Goal: Task Accomplishment & Management: Complete application form

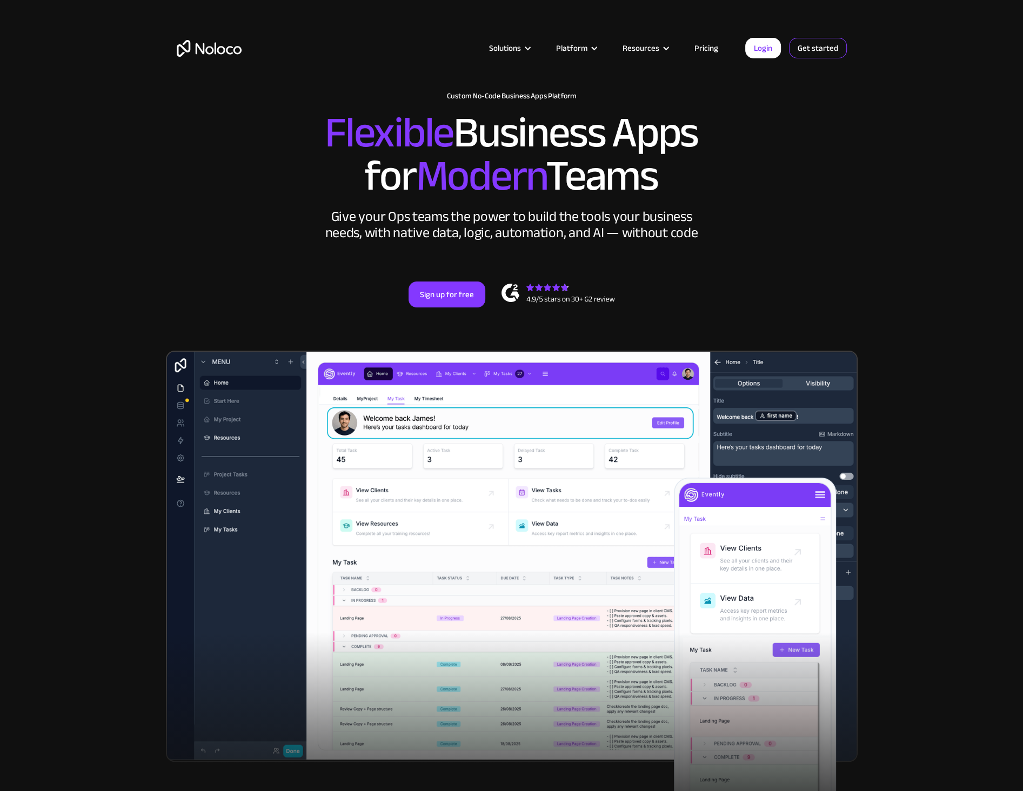
click at [821, 49] on link "Get started" at bounding box center [818, 48] width 58 height 21
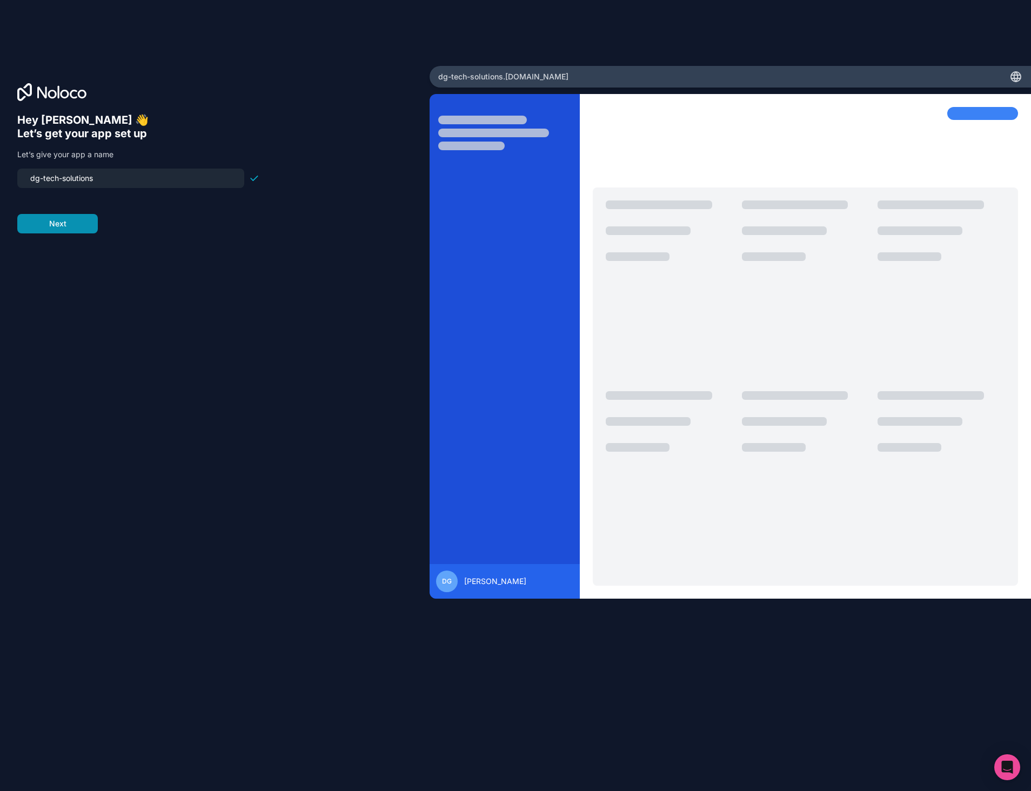
click at [46, 225] on button "Next" at bounding box center [57, 223] width 80 height 19
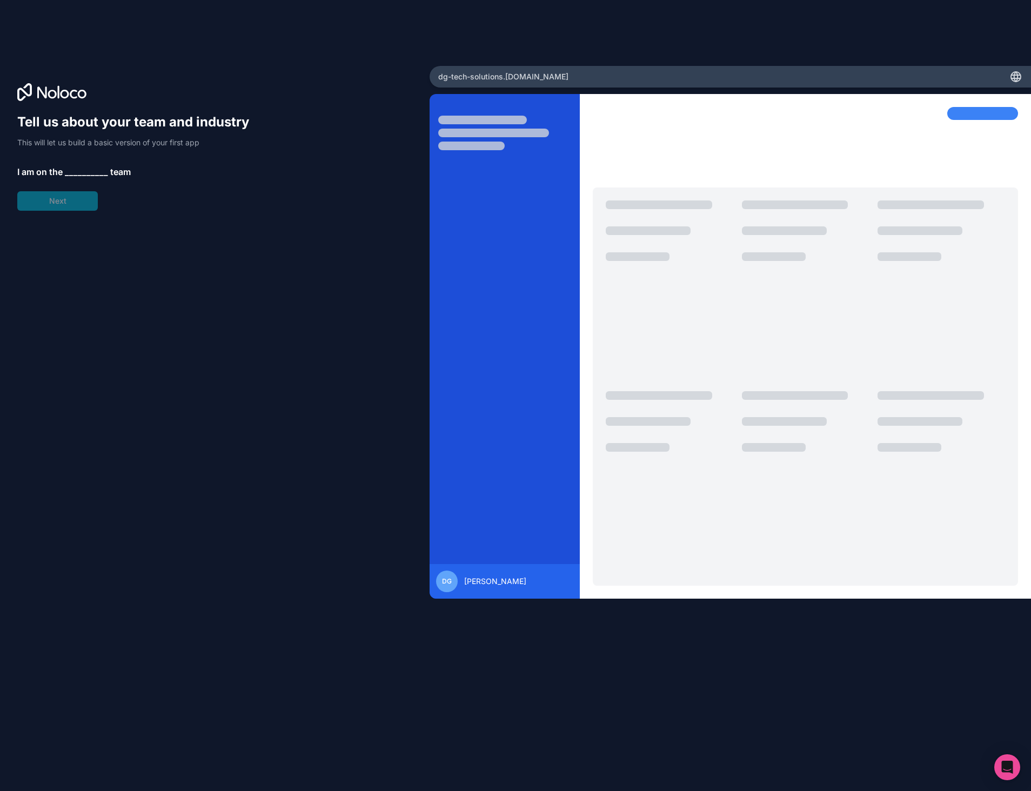
click at [90, 170] on span "__________" at bounding box center [86, 171] width 43 height 13
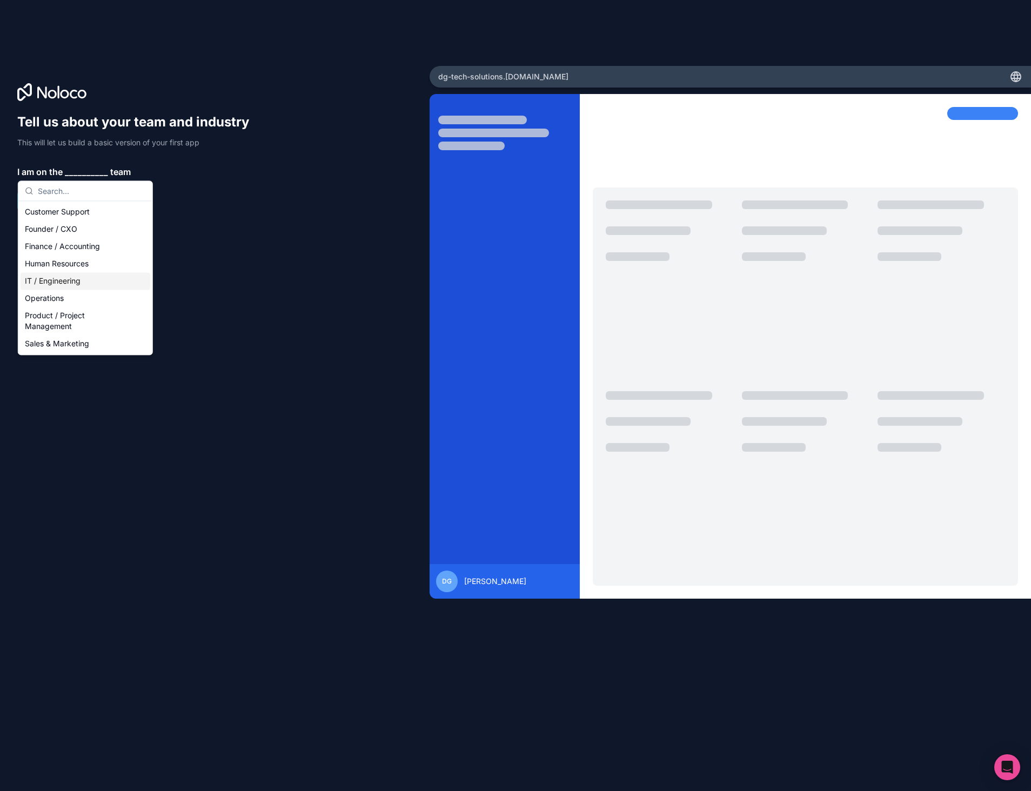
click at [44, 283] on div "IT / Engineering" at bounding box center [86, 280] width 130 height 17
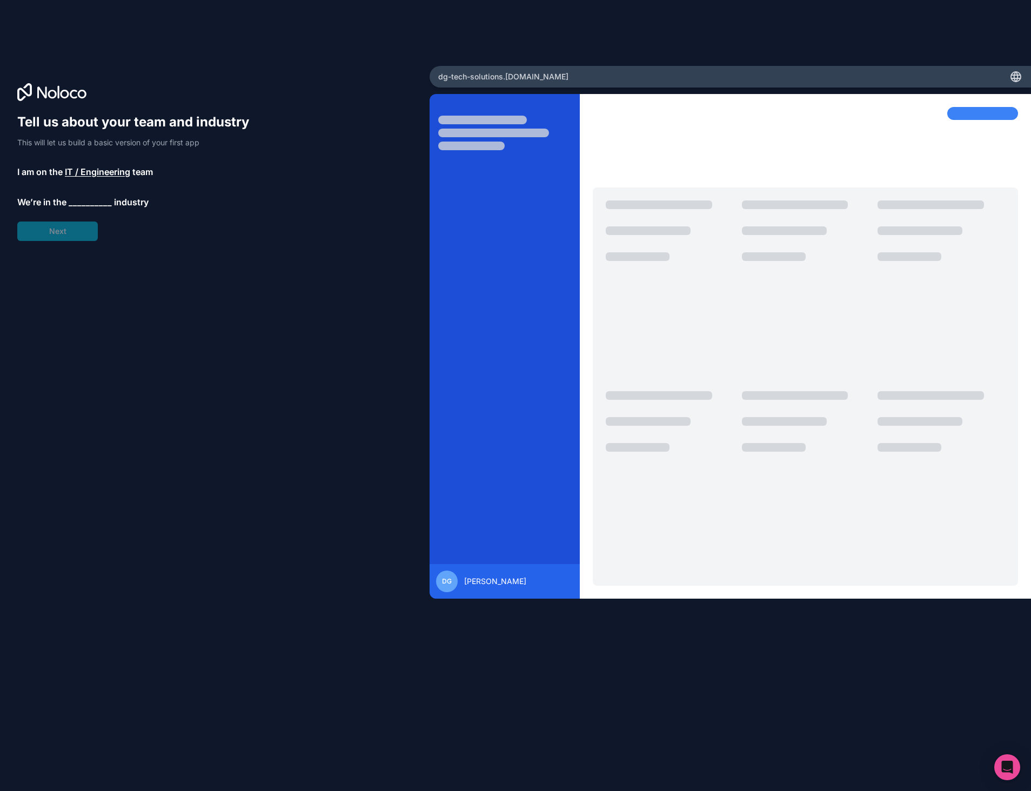
click at [78, 204] on span "__________" at bounding box center [90, 202] width 43 height 13
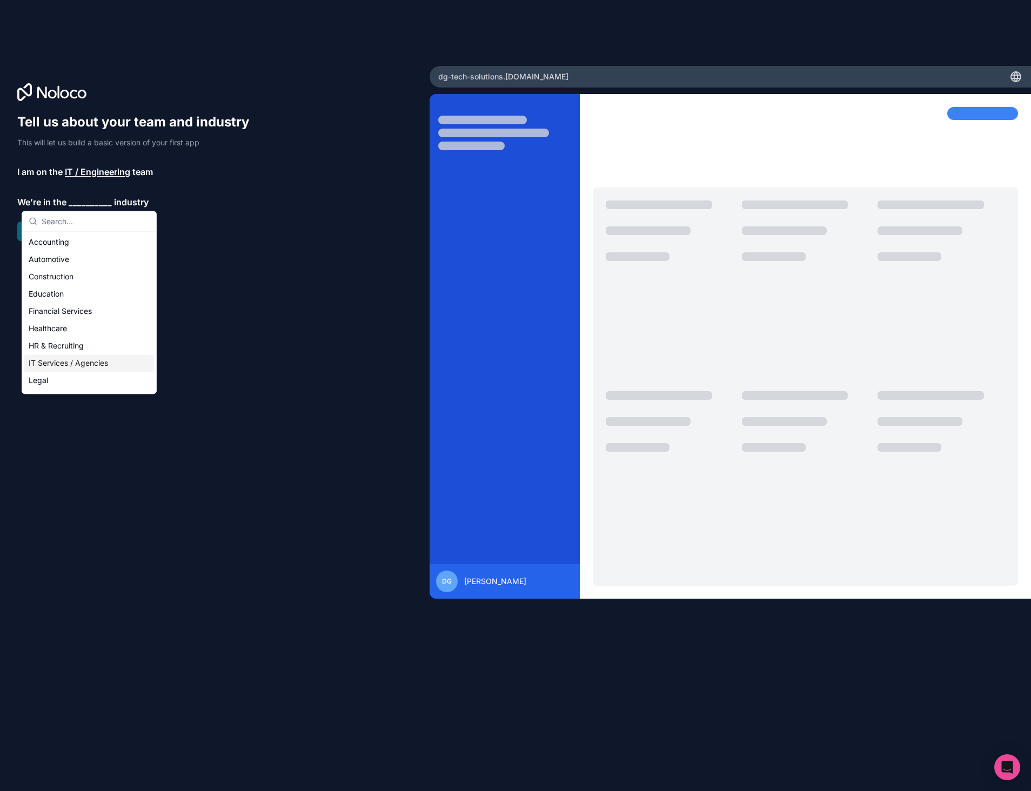
click at [54, 361] on div "IT Services / Agencies" at bounding box center [89, 362] width 130 height 17
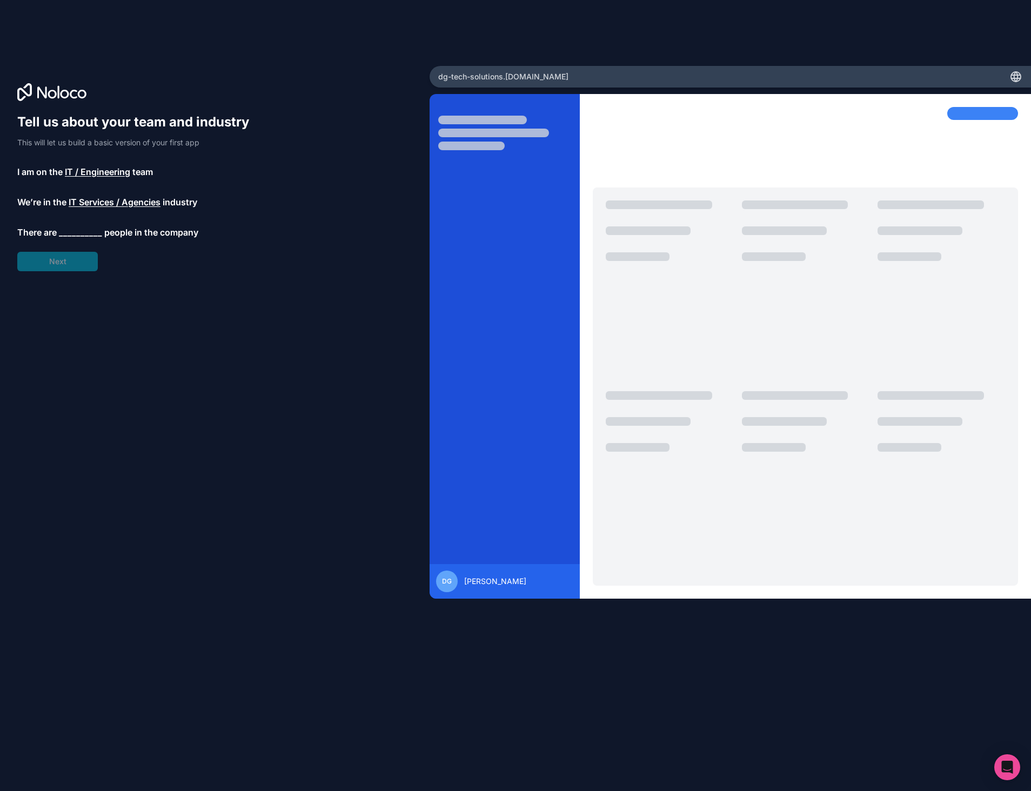
click at [80, 237] on span "__________" at bounding box center [80, 232] width 43 height 13
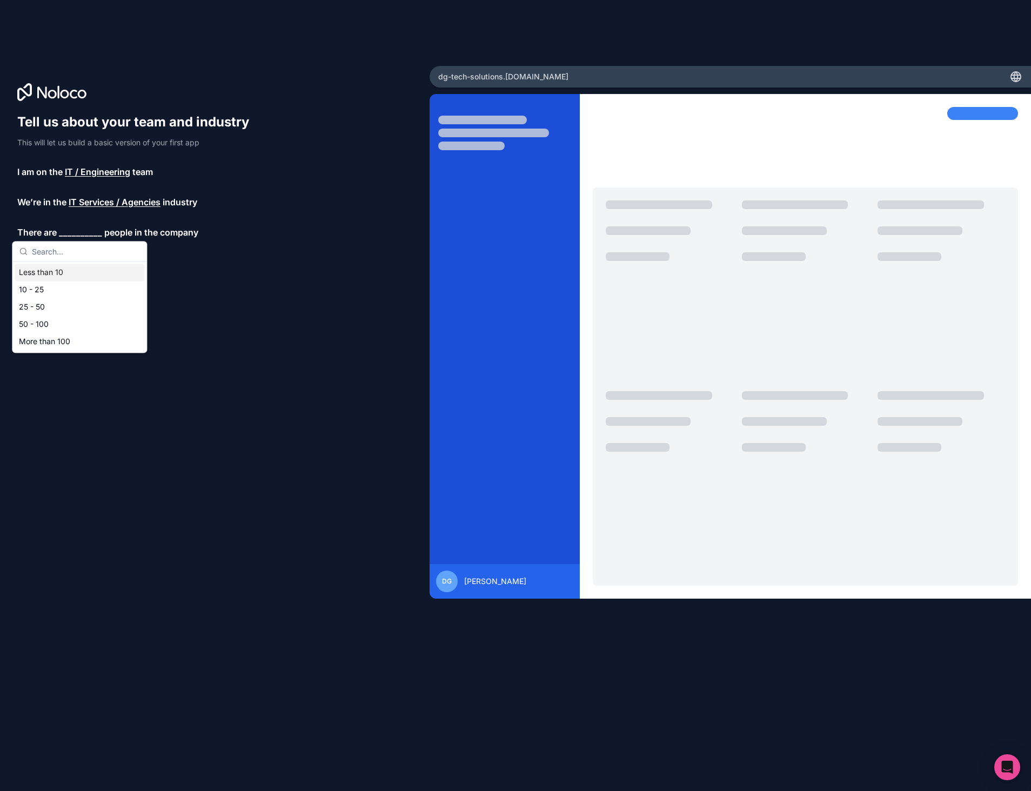
click at [48, 276] on div "Less than 10" at bounding box center [80, 272] width 130 height 17
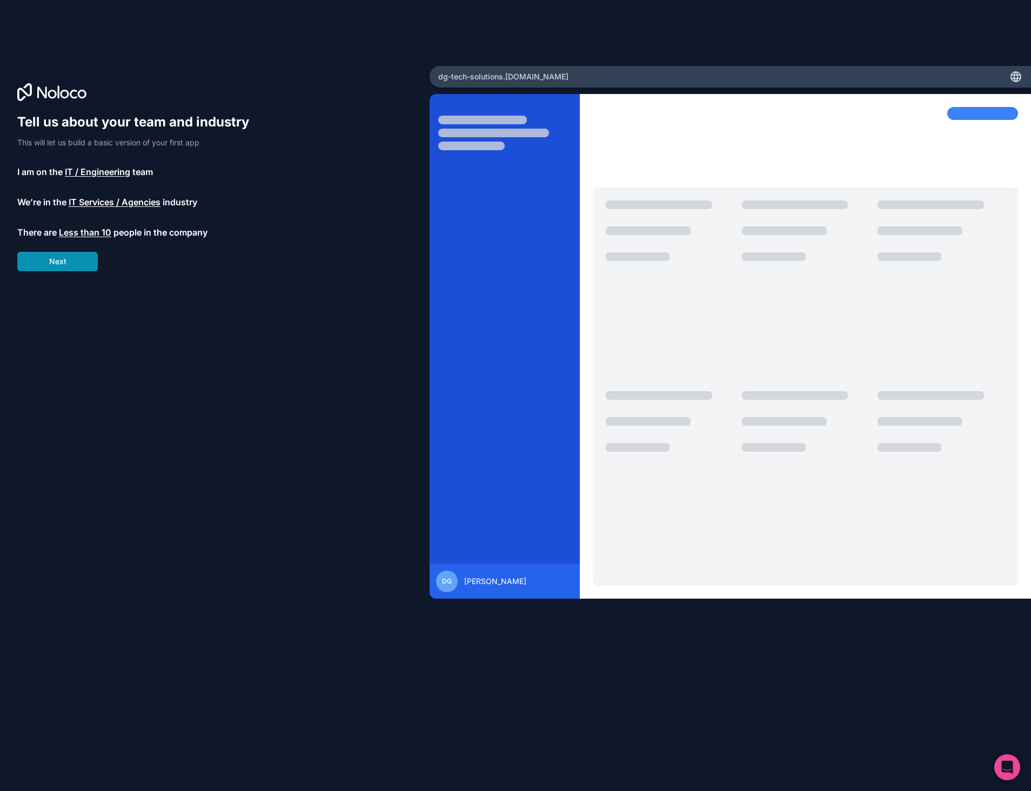
click at [59, 263] on button "Next" at bounding box center [57, 261] width 80 height 19
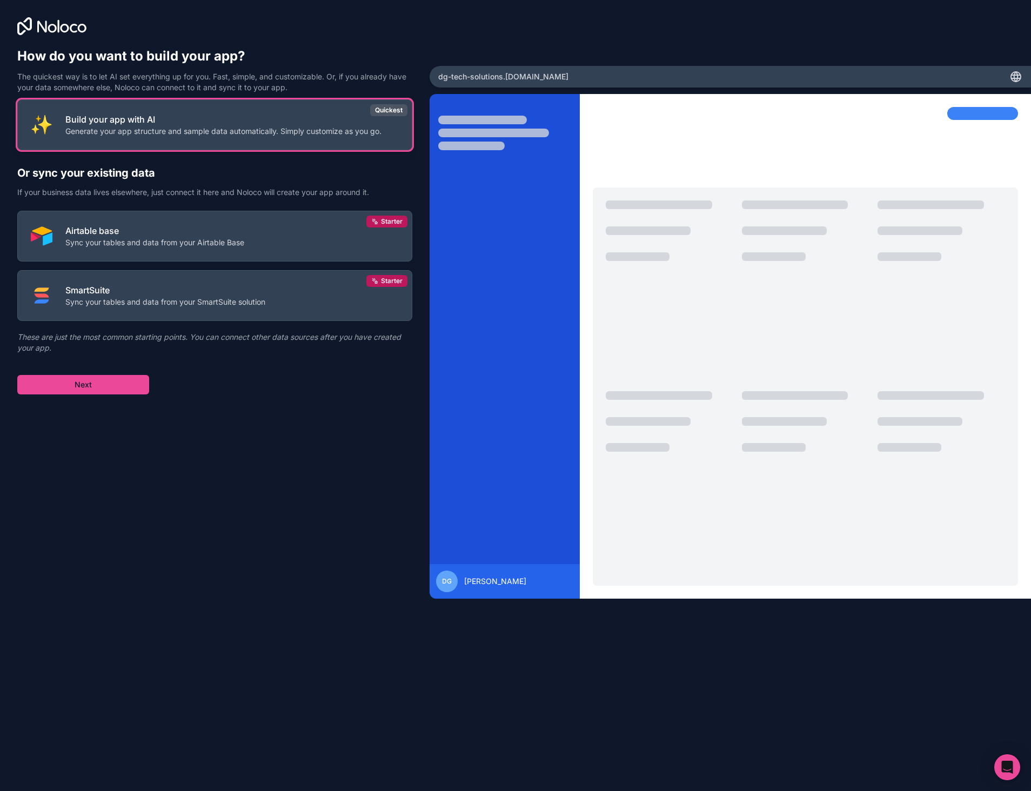
click at [112, 130] on p "Generate your app structure and sample data automatically. Simply customize as …" at bounding box center [223, 131] width 316 height 11
click at [85, 387] on button "Next" at bounding box center [83, 384] width 132 height 19
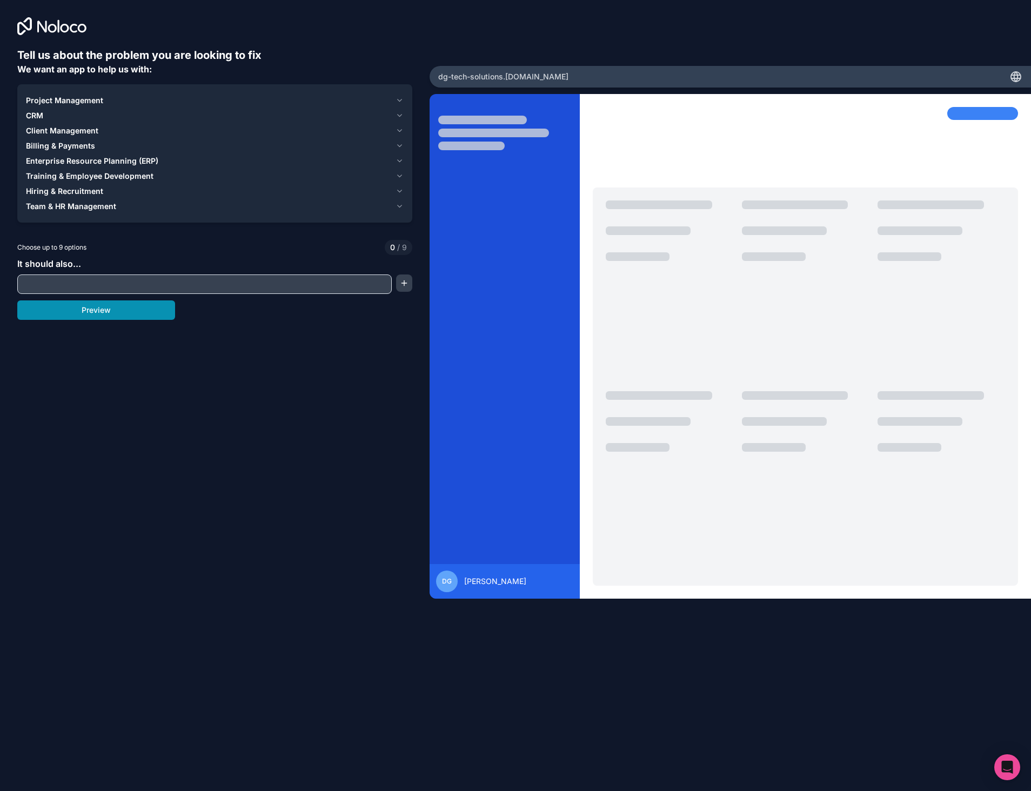
click at [100, 312] on button "Preview" at bounding box center [96, 309] width 158 height 19
click at [66, 159] on span "Enterprise Resource Planning (ERP)" at bounding box center [92, 161] width 132 height 11
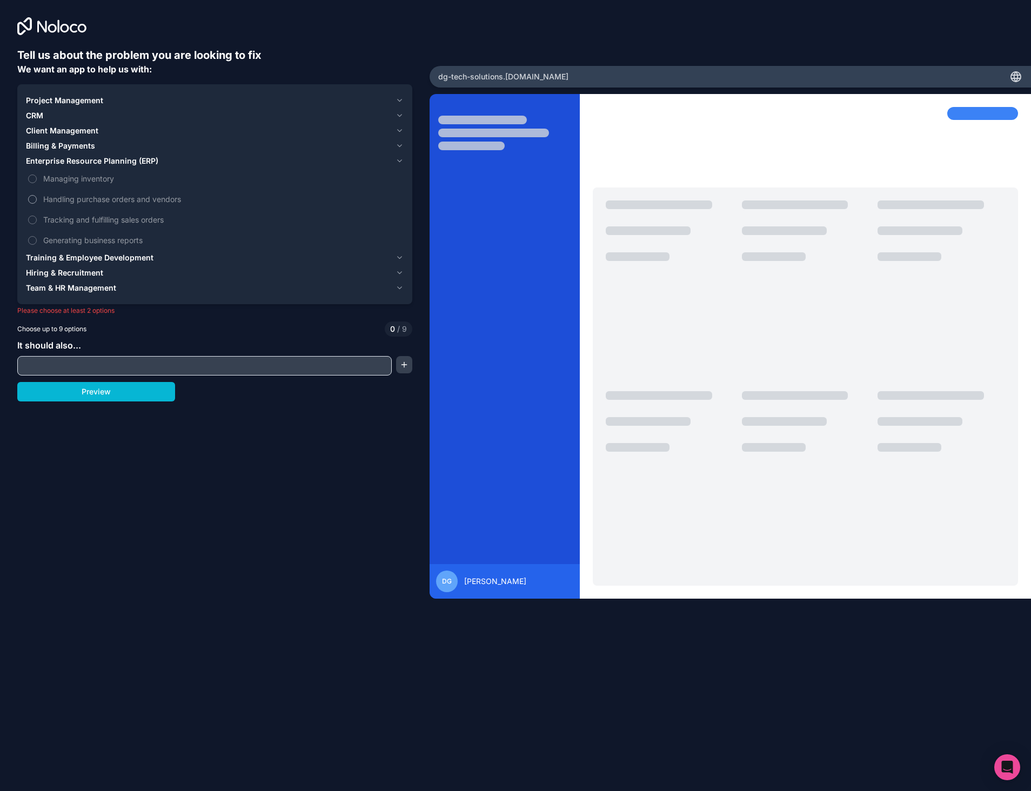
click at [32, 203] on button "Handling purchase orders and vendors" at bounding box center [32, 199] width 9 height 9
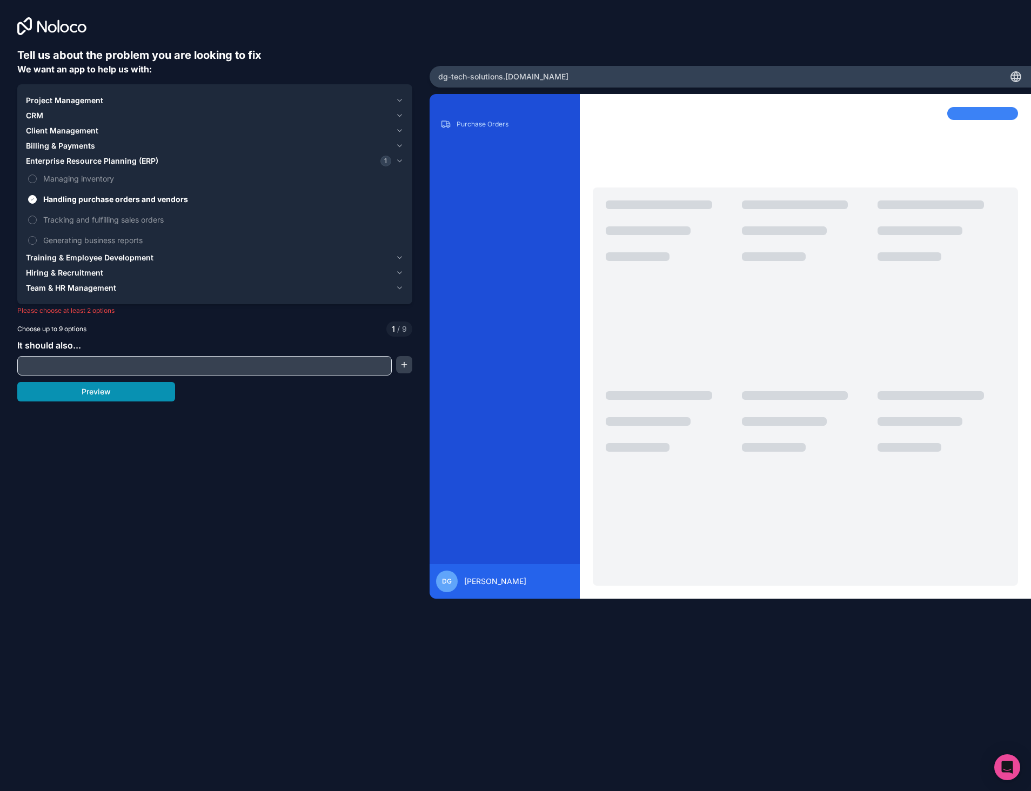
click at [97, 391] on button "Preview" at bounding box center [96, 391] width 158 height 19
click at [59, 357] on div at bounding box center [204, 365] width 374 height 19
click at [64, 363] on input "text" at bounding box center [204, 365] width 369 height 15
click at [32, 216] on button "Tracking and fulfilling sales orders" at bounding box center [32, 220] width 9 height 9
click at [33, 169] on label "Managing inventory" at bounding box center [215, 179] width 378 height 20
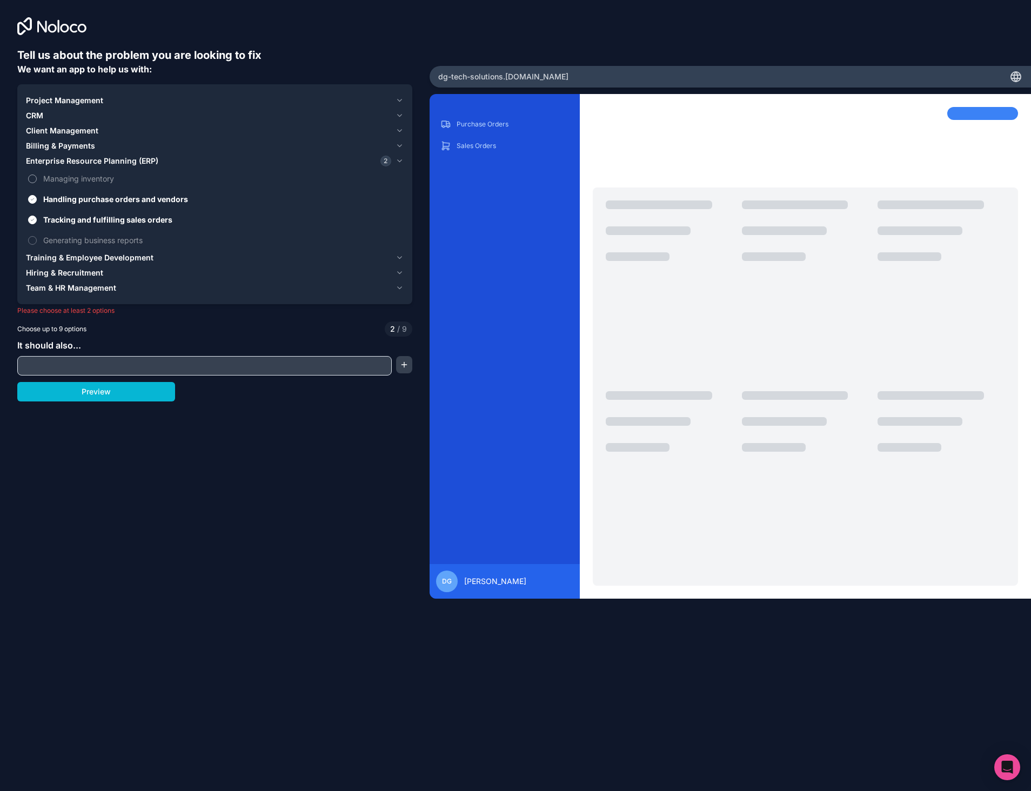
click at [33, 174] on button "Managing inventory" at bounding box center [32, 178] width 9 height 9
click at [30, 179] on button "Managing inventory" at bounding box center [32, 178] width 9 height 9
click at [36, 242] on label "Generating business reports" at bounding box center [215, 240] width 378 height 20
click at [36, 242] on button "Generating business reports" at bounding box center [32, 240] width 9 height 9
click at [41, 132] on span "Client Management" at bounding box center [62, 130] width 72 height 11
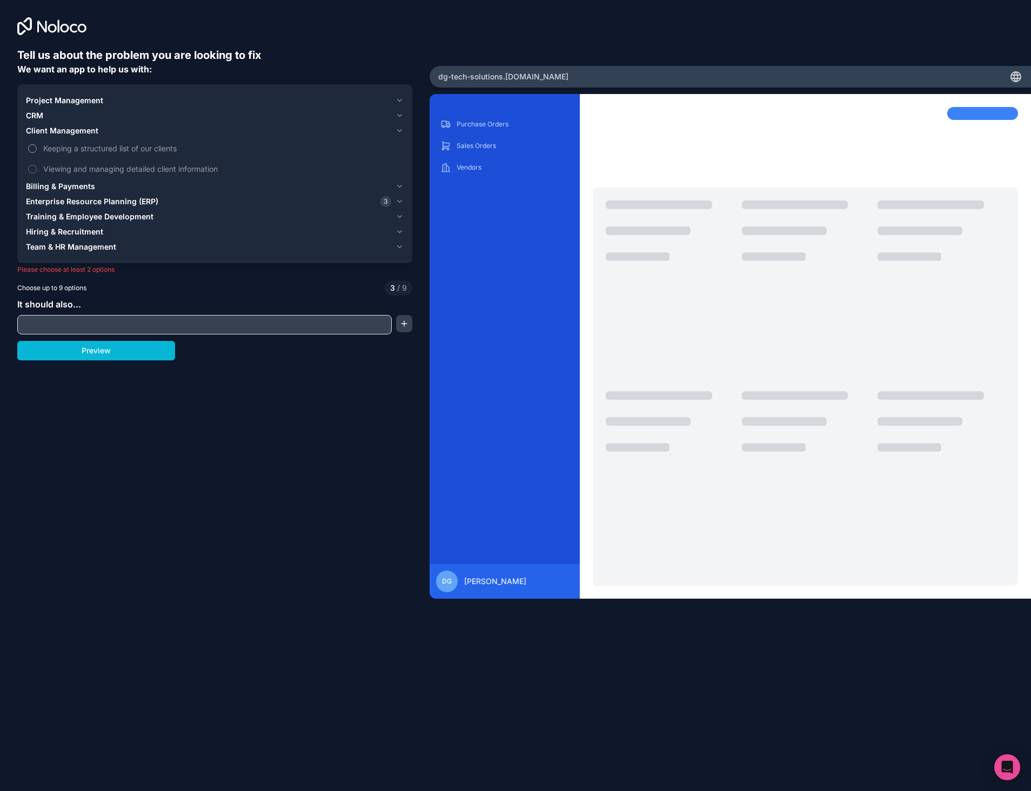
click at [34, 145] on button "Keeping a structured list of our clients" at bounding box center [32, 148] width 9 height 9
click at [27, 169] on label "Viewing and managing detailed client information" at bounding box center [215, 169] width 378 height 20
click at [28, 169] on button "Viewing and managing detailed client information" at bounding box center [32, 169] width 9 height 9
click at [43, 114] on span "CRM" at bounding box center [34, 115] width 17 height 11
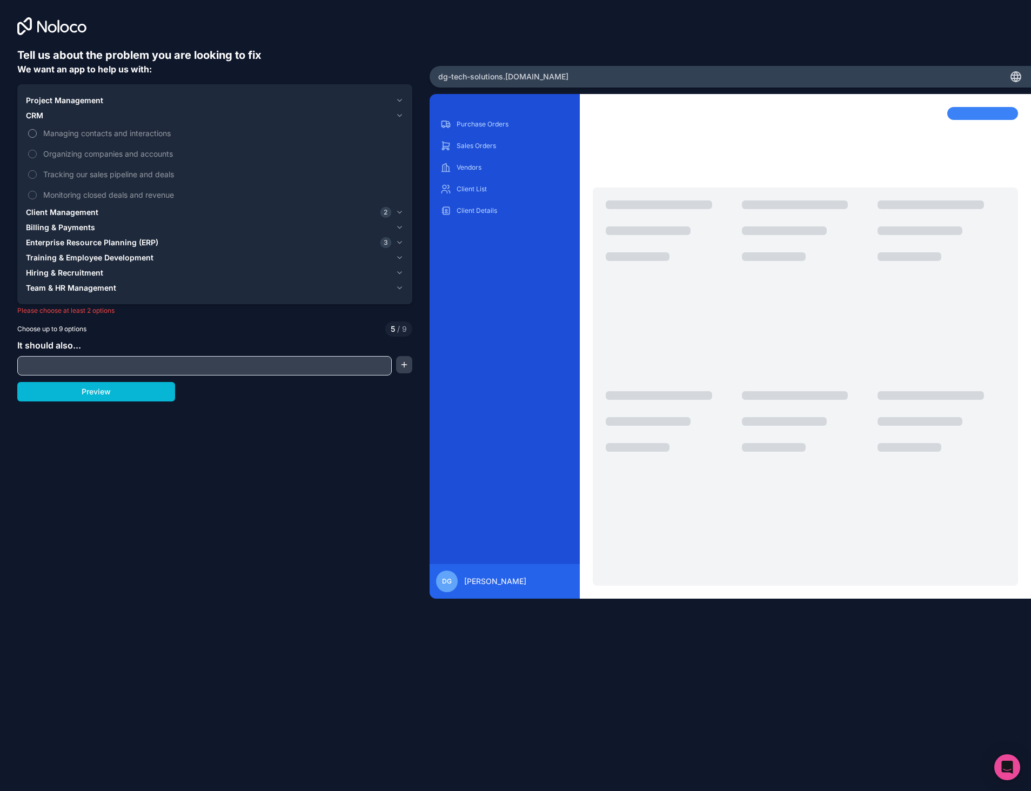
click at [33, 132] on button "Managing contacts and interactions" at bounding box center [32, 133] width 9 height 9
click at [89, 389] on button "Preview" at bounding box center [96, 391] width 158 height 19
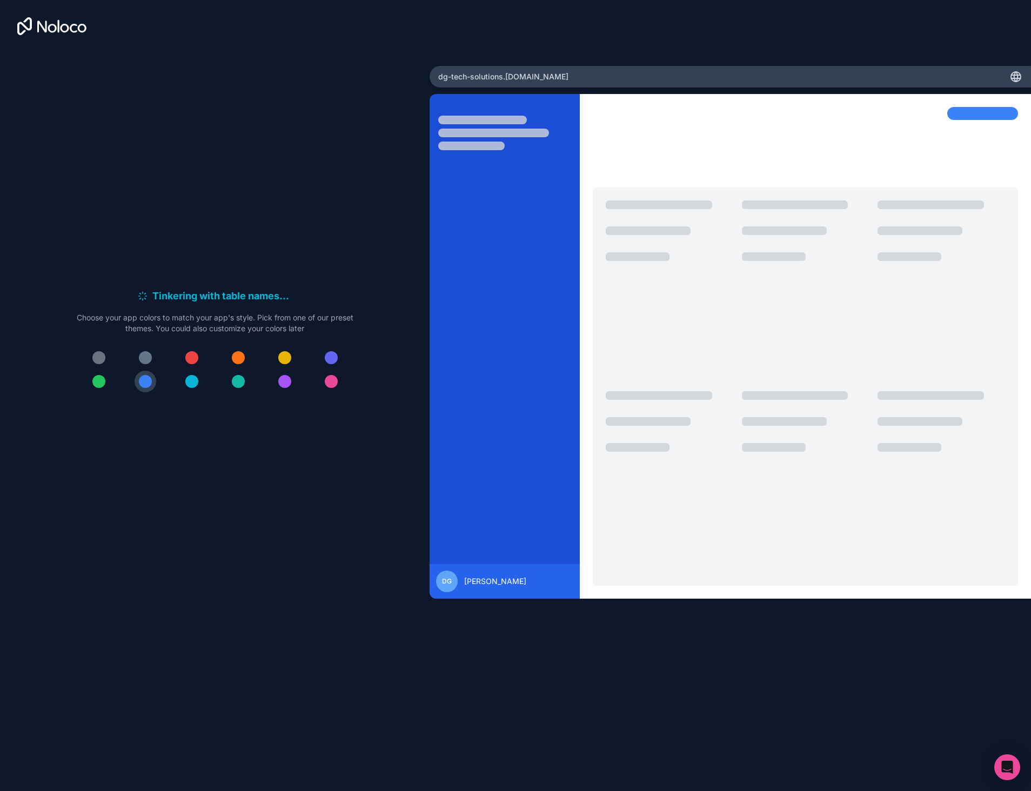
click at [193, 355] on div at bounding box center [191, 357] width 13 height 13
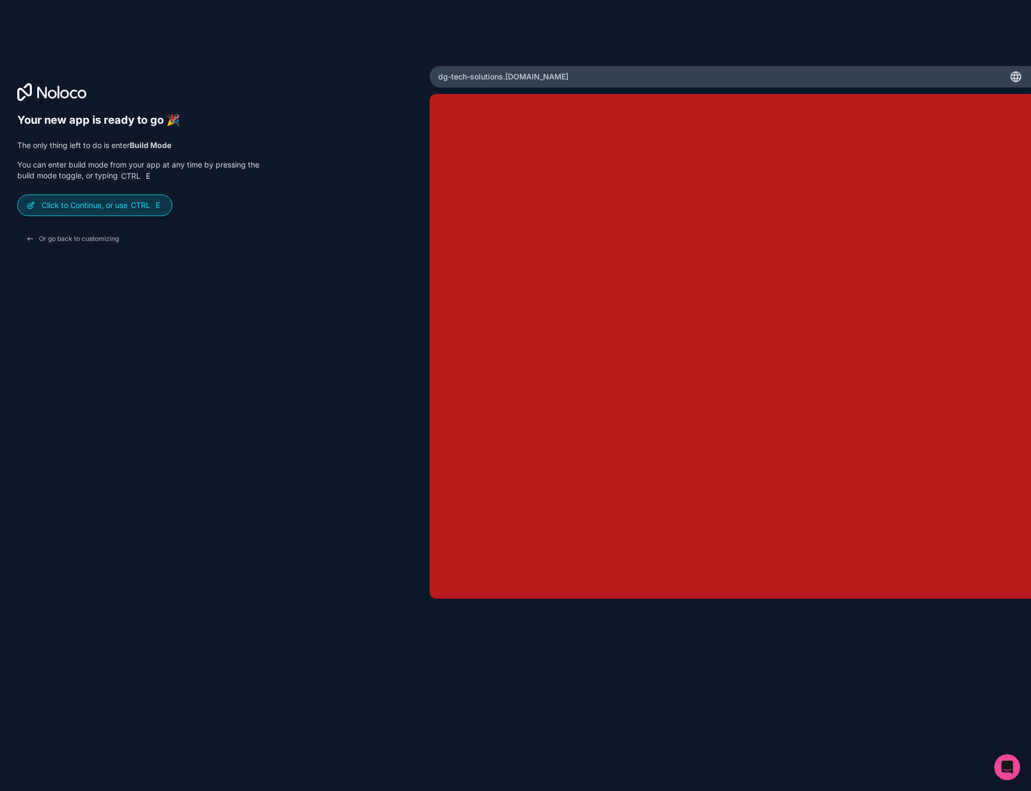
click at [78, 205] on p "Click to Continue, or use Ctrl E" at bounding box center [103, 205] width 122 height 11
